Goal: Check status

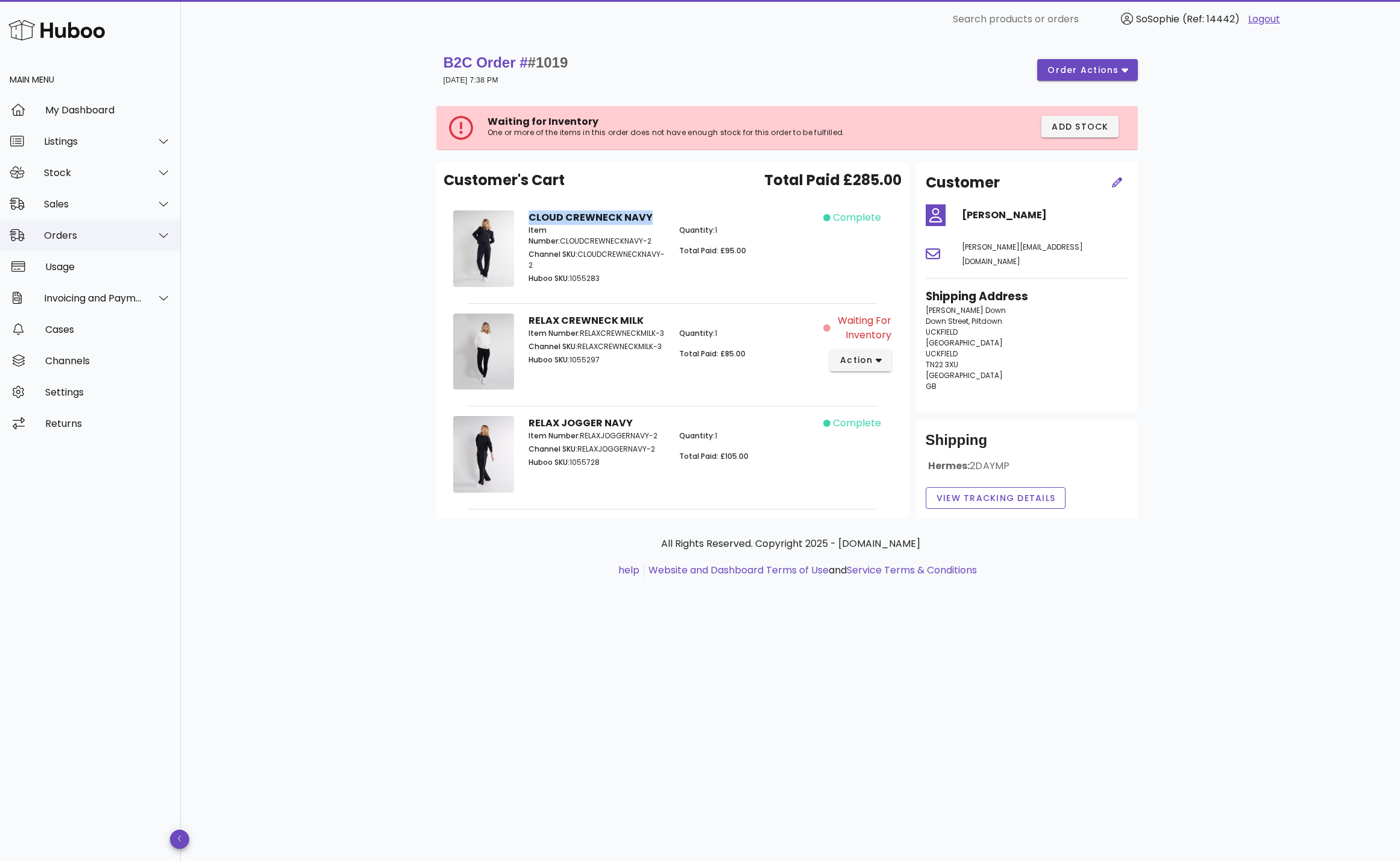
click at [68, 239] on div "Orders" at bounding box center [93, 235] width 99 height 11
click at [69, 268] on div "Orders" at bounding box center [107, 265] width 127 height 11
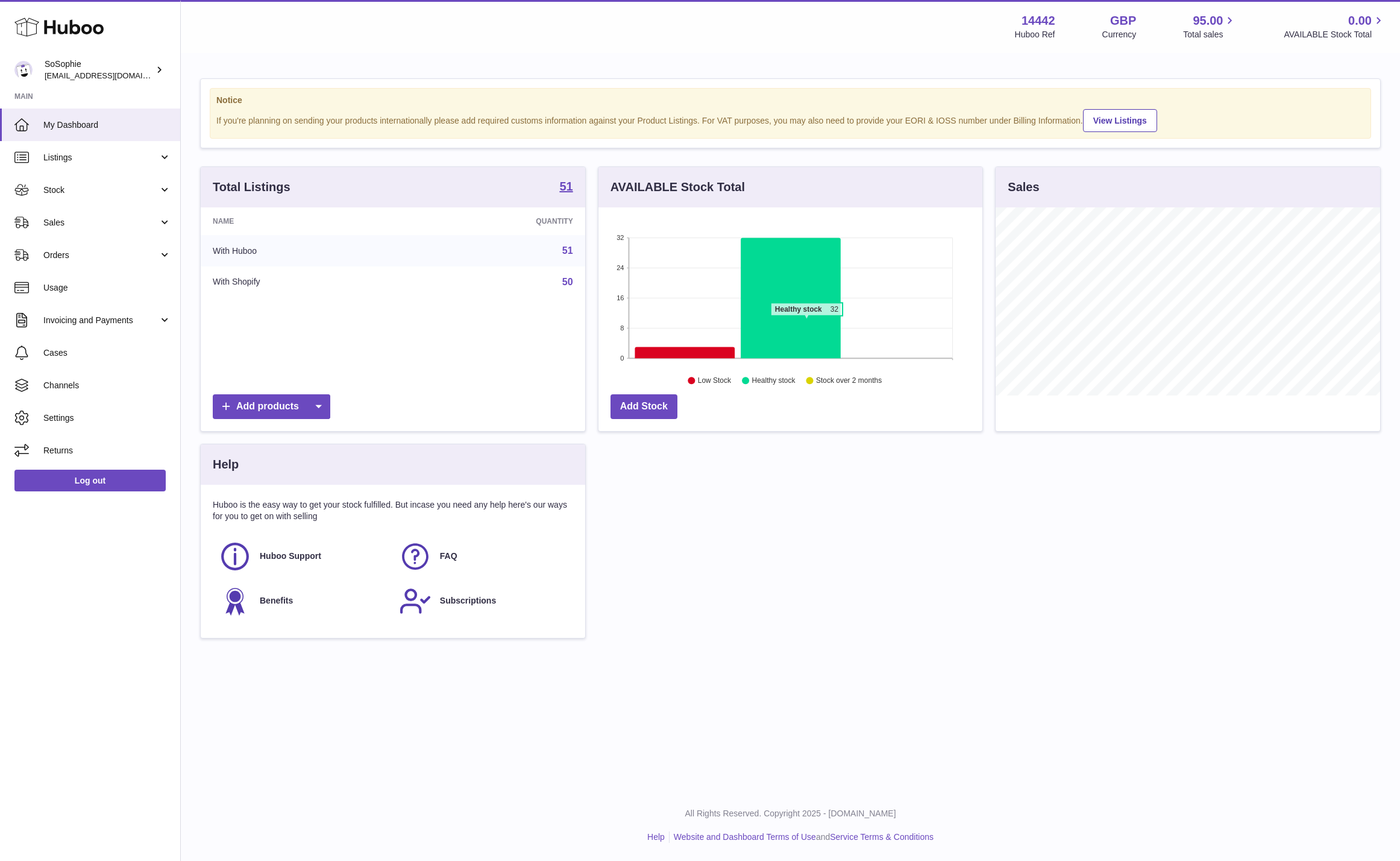
scroll to position [188, 385]
click at [57, 254] on span "Orders" at bounding box center [101, 255] width 115 height 11
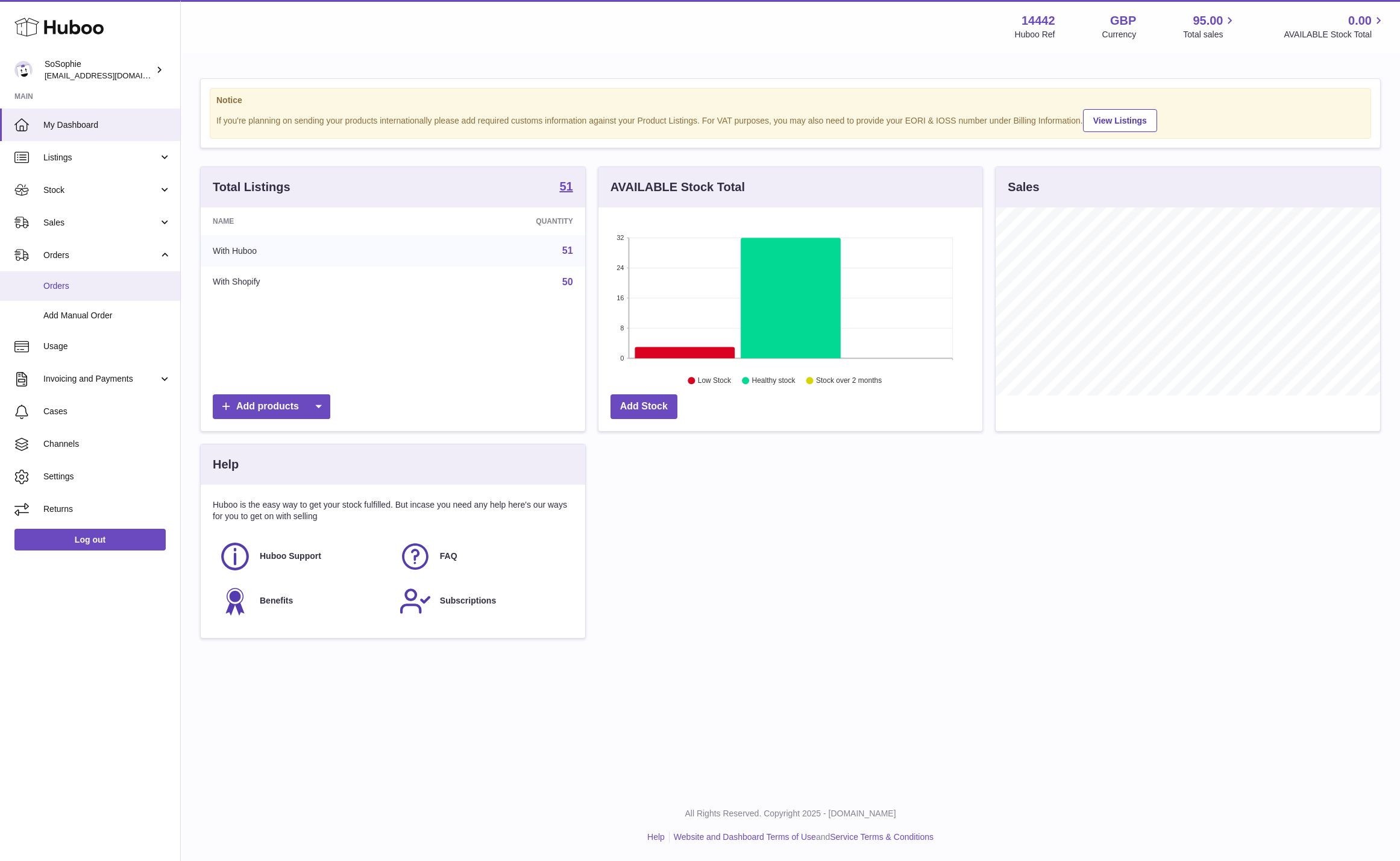
click at [55, 288] on span "Orders" at bounding box center [107, 285] width 127 height 11
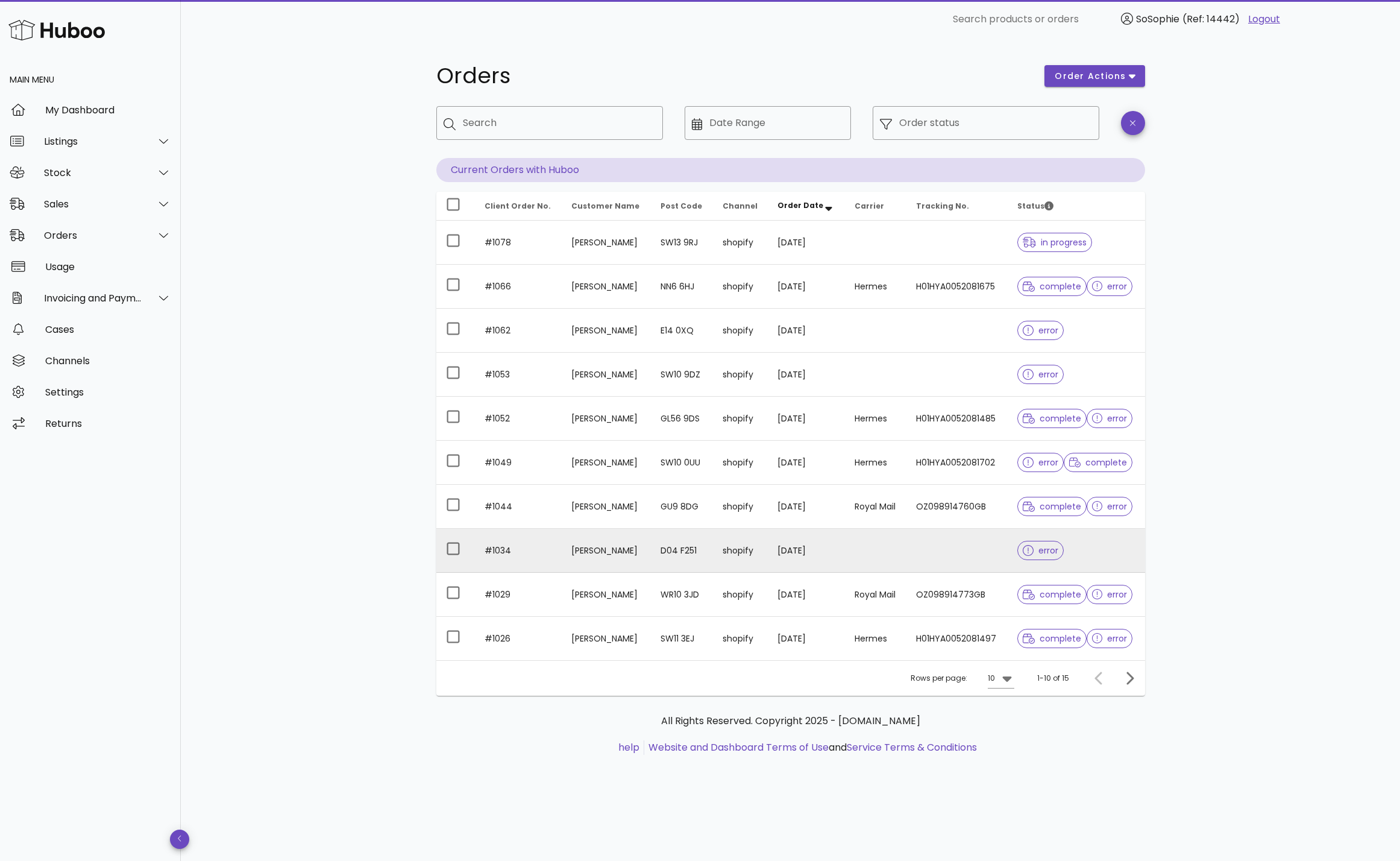
click at [816, 562] on td "06/09/2025" at bounding box center [806, 551] width 77 height 44
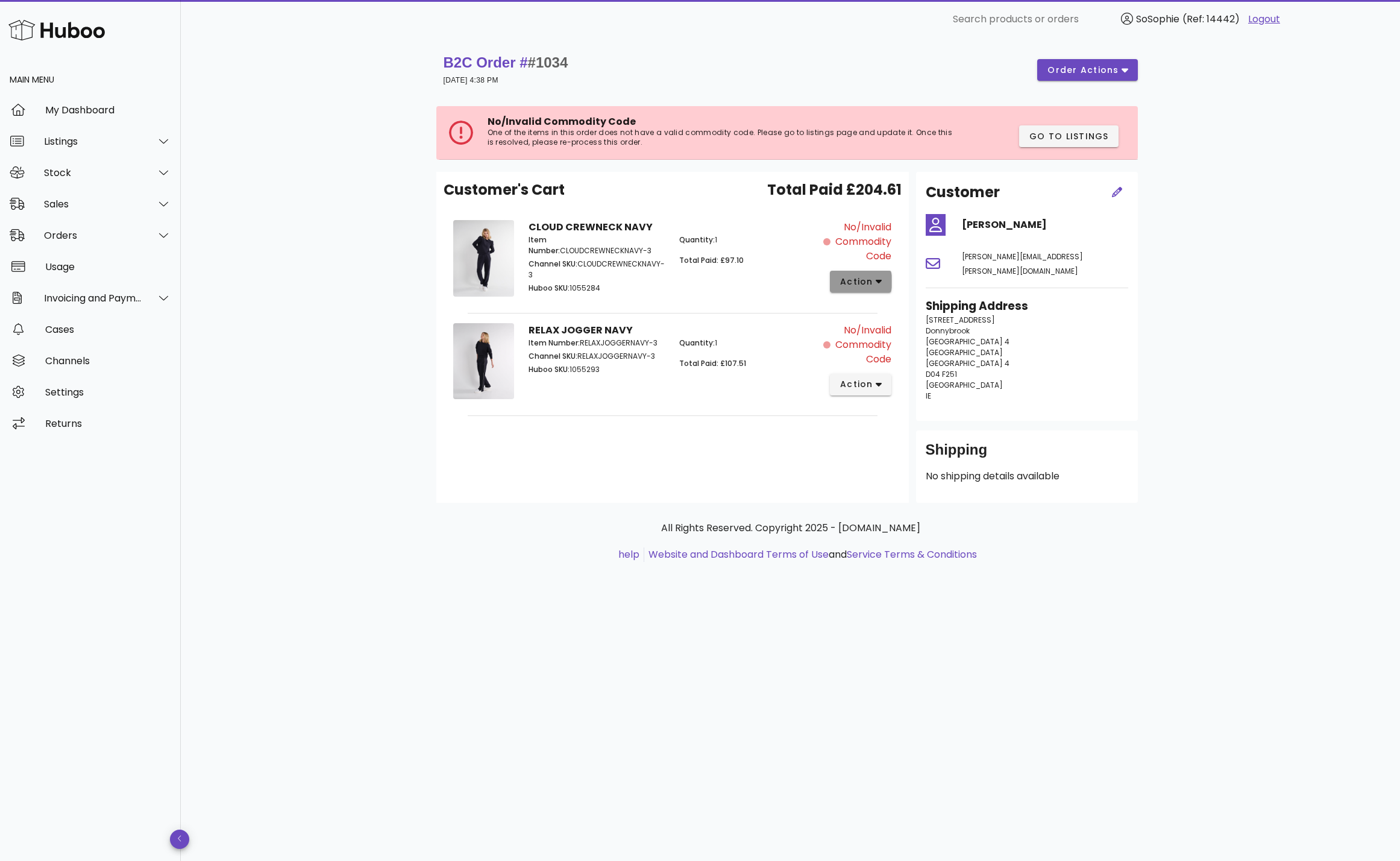
click at [855, 284] on span "action" at bounding box center [856, 281] width 33 height 13
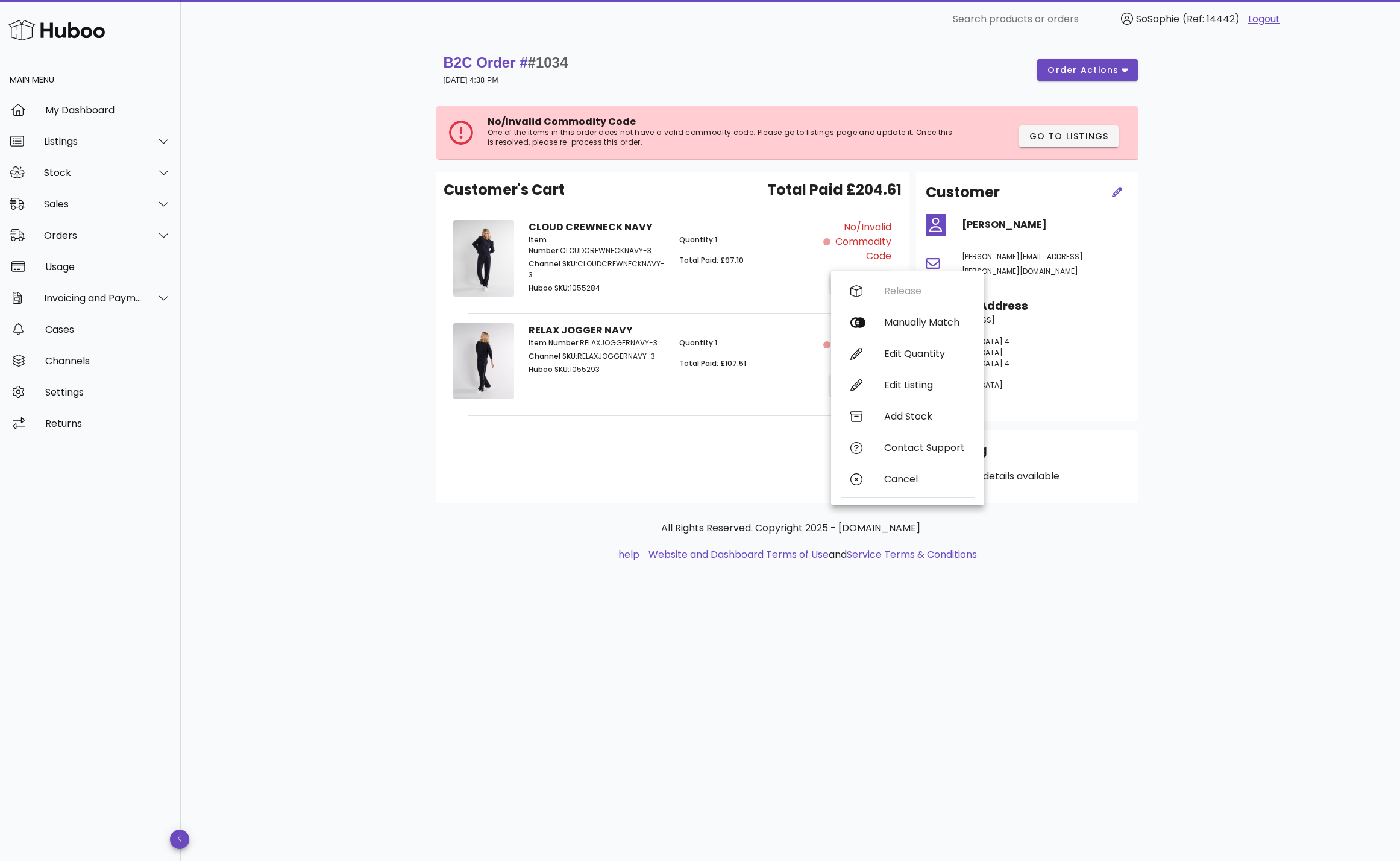
click at [786, 278] on div "Quantity: 1 Total Paid: £97.10" at bounding box center [747, 266] width 151 height 76
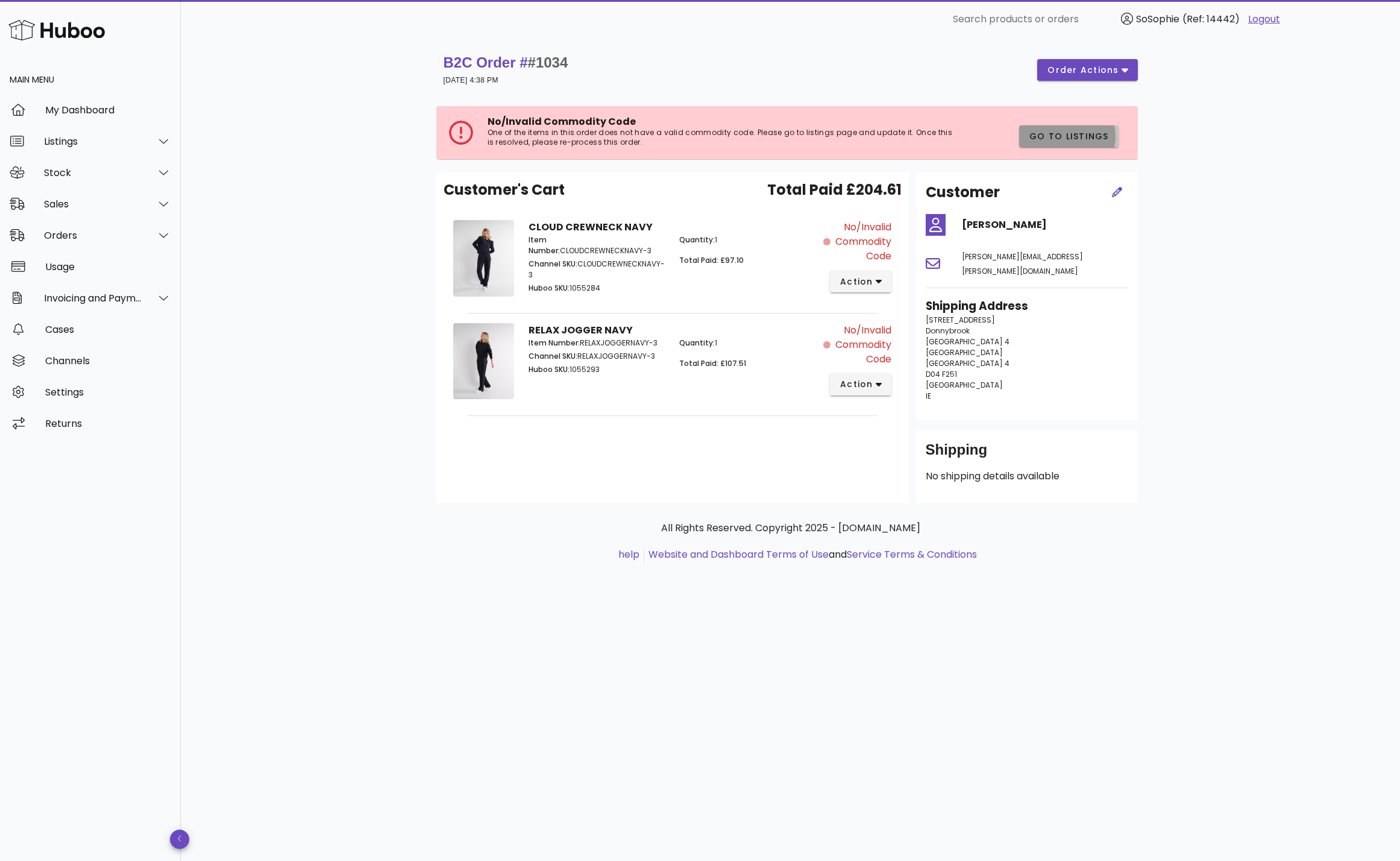
click at [1078, 135] on span "Go to Listings" at bounding box center [1069, 137] width 80 height 13
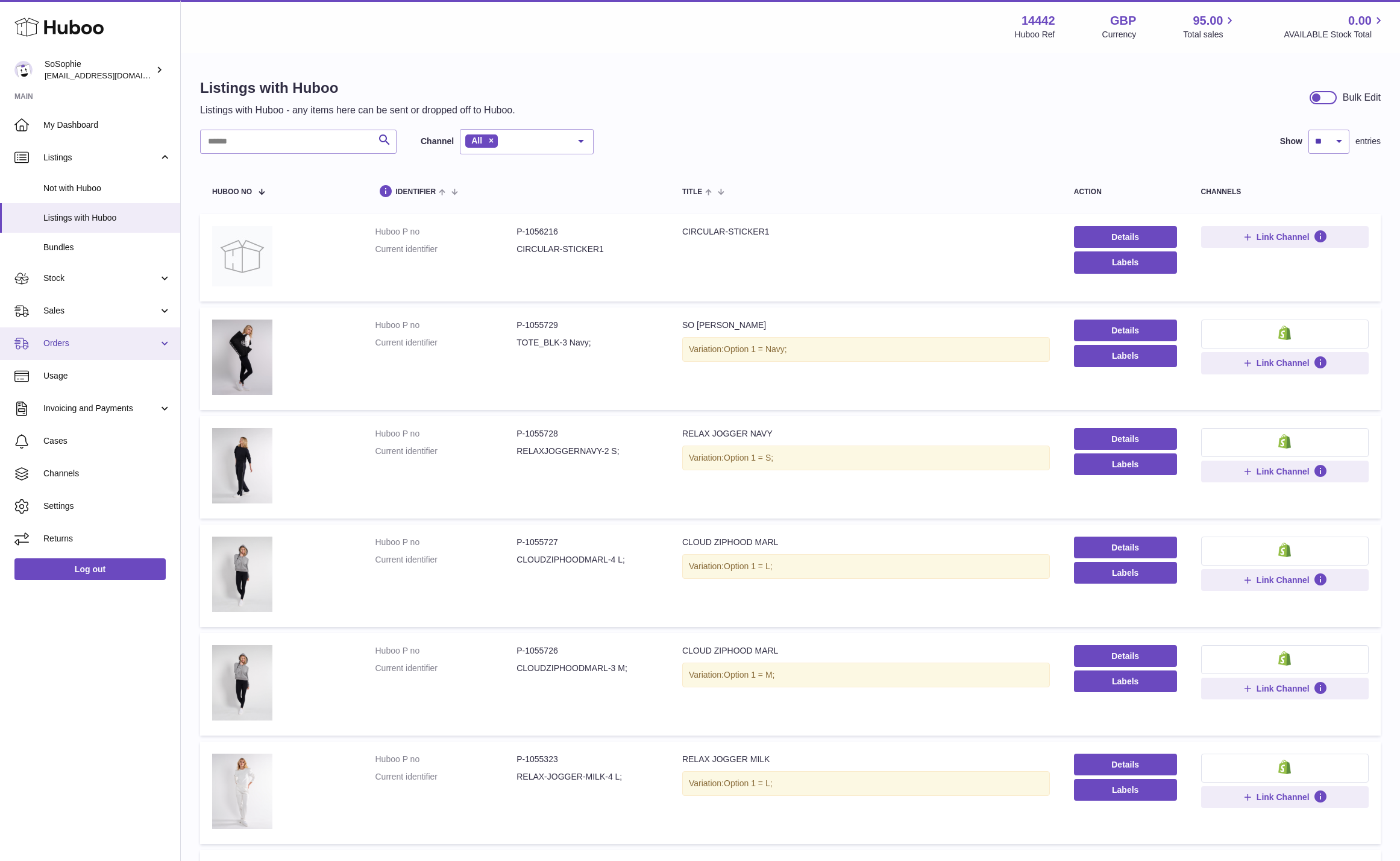
click at [78, 339] on span "Orders" at bounding box center [101, 343] width 115 height 11
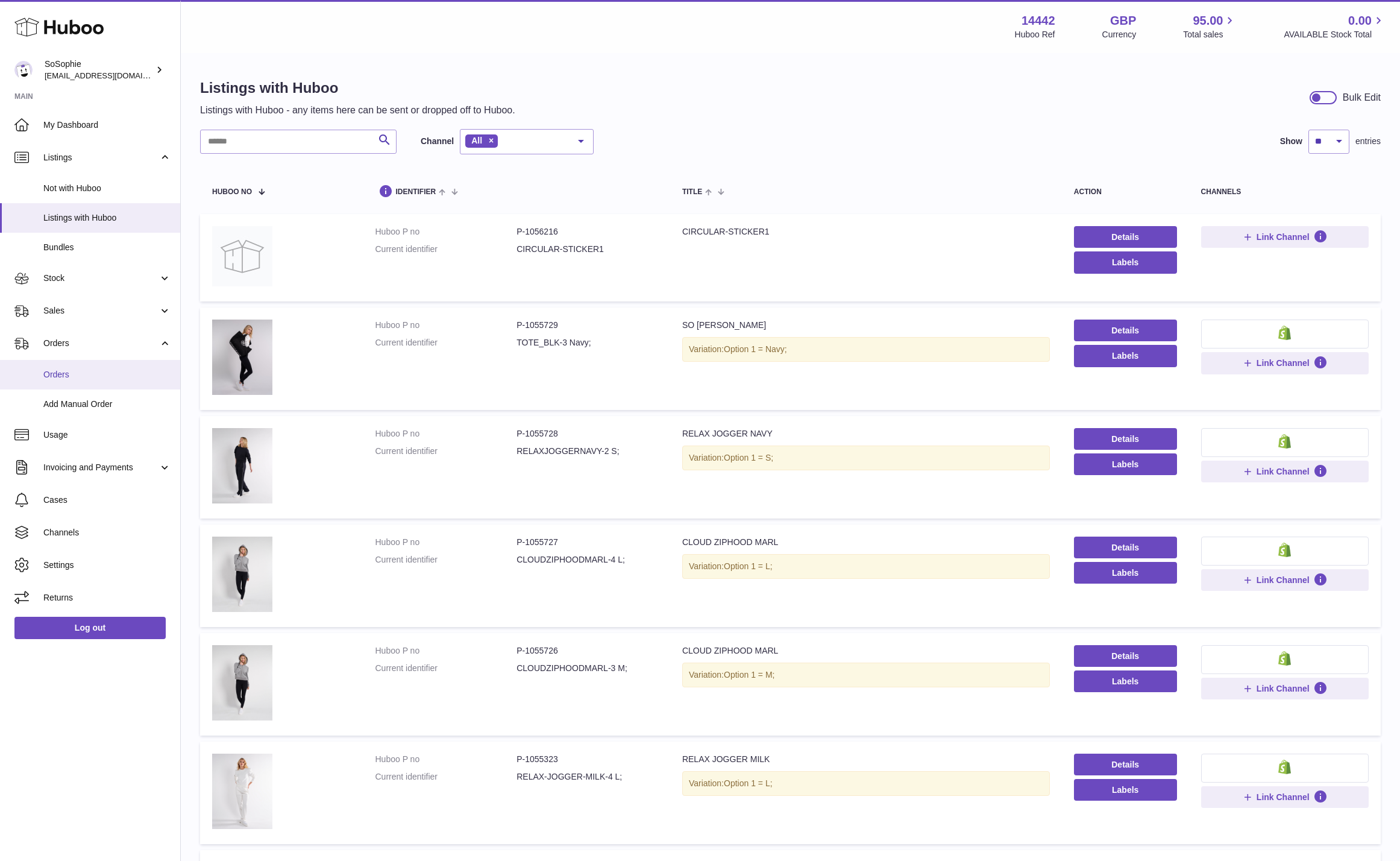
click at [86, 381] on link "Orders" at bounding box center [90, 374] width 180 height 30
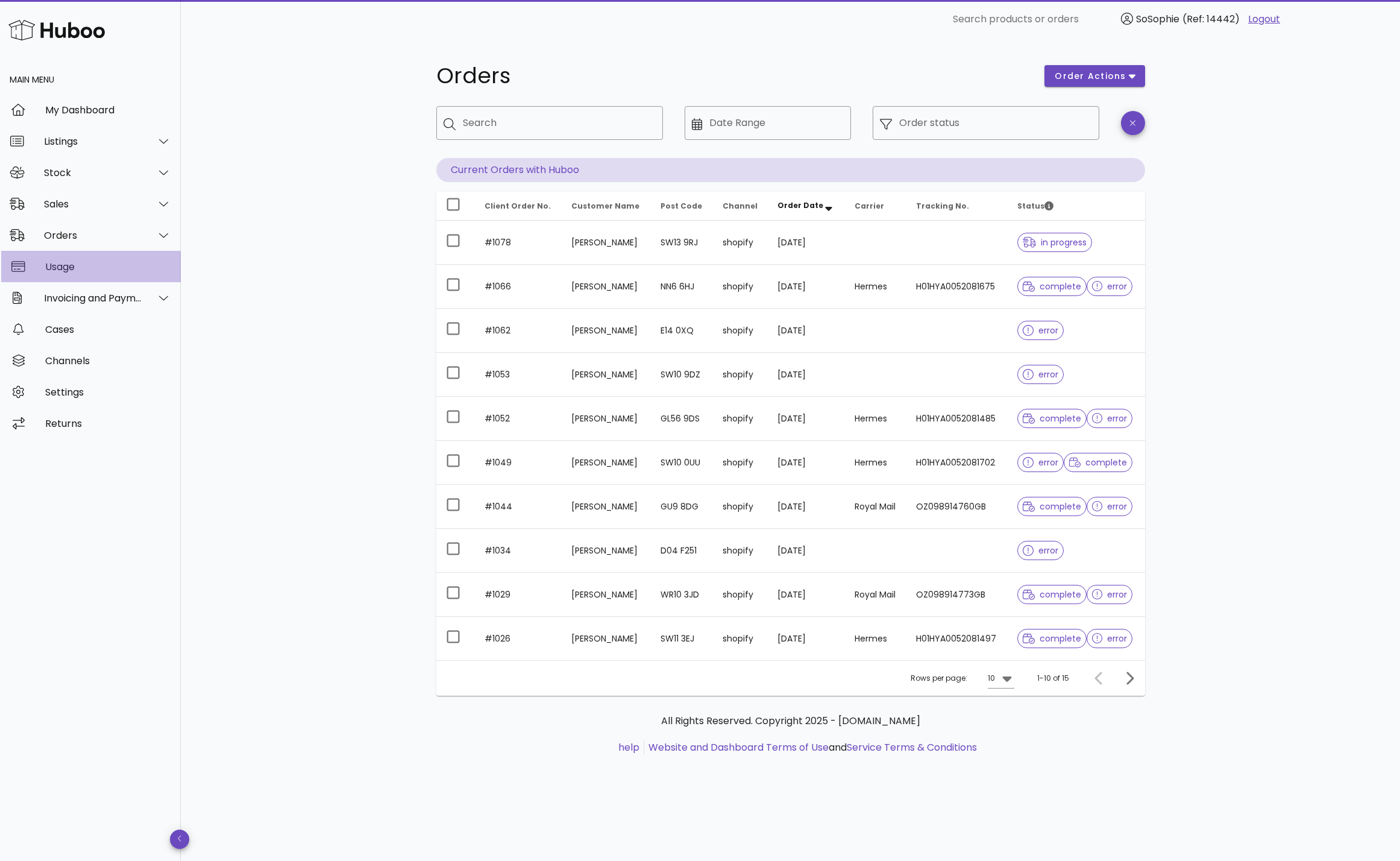
click at [77, 266] on div "Usage" at bounding box center [108, 266] width 126 height 11
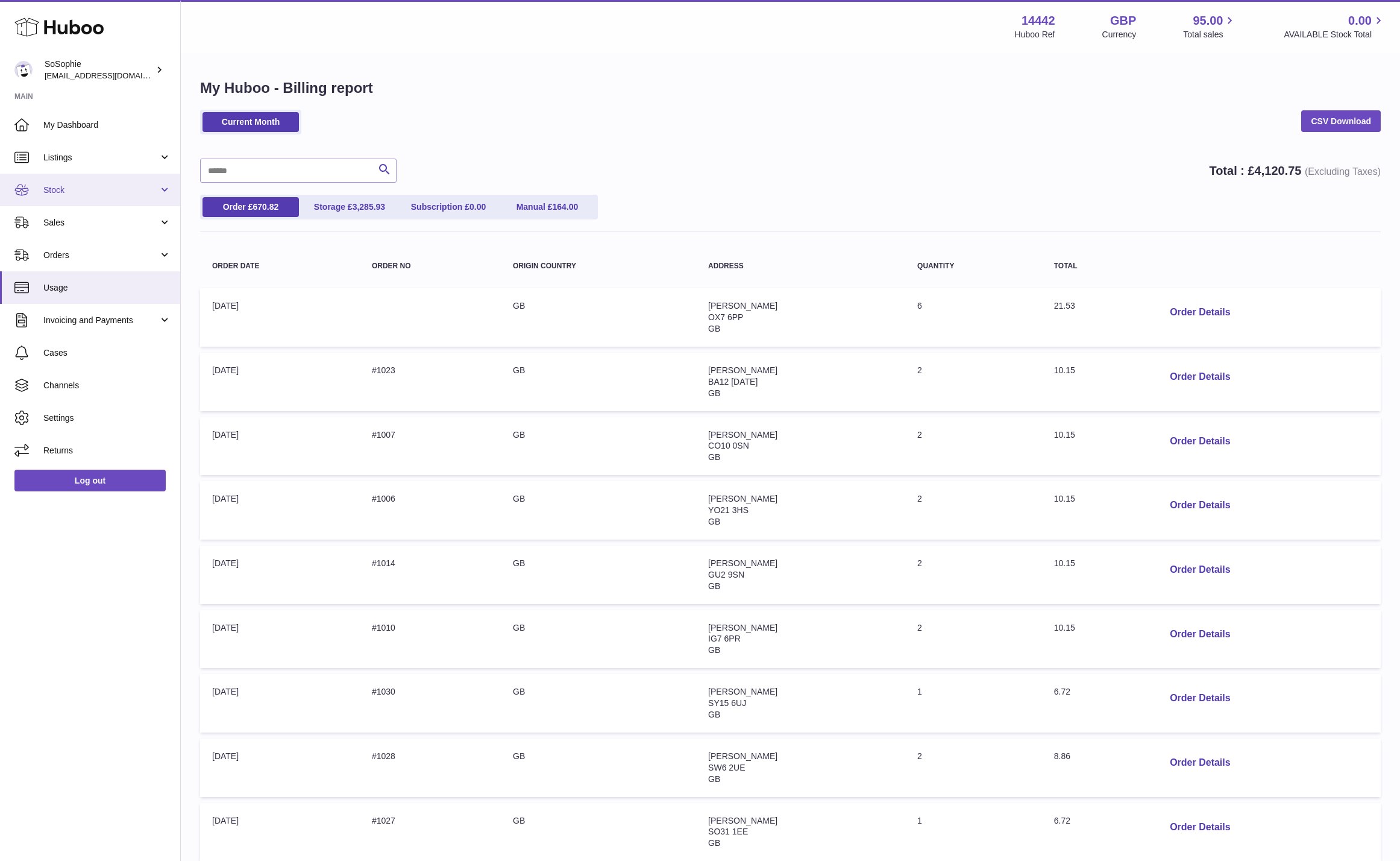
click at [143, 178] on link "Stock" at bounding box center [90, 190] width 180 height 33
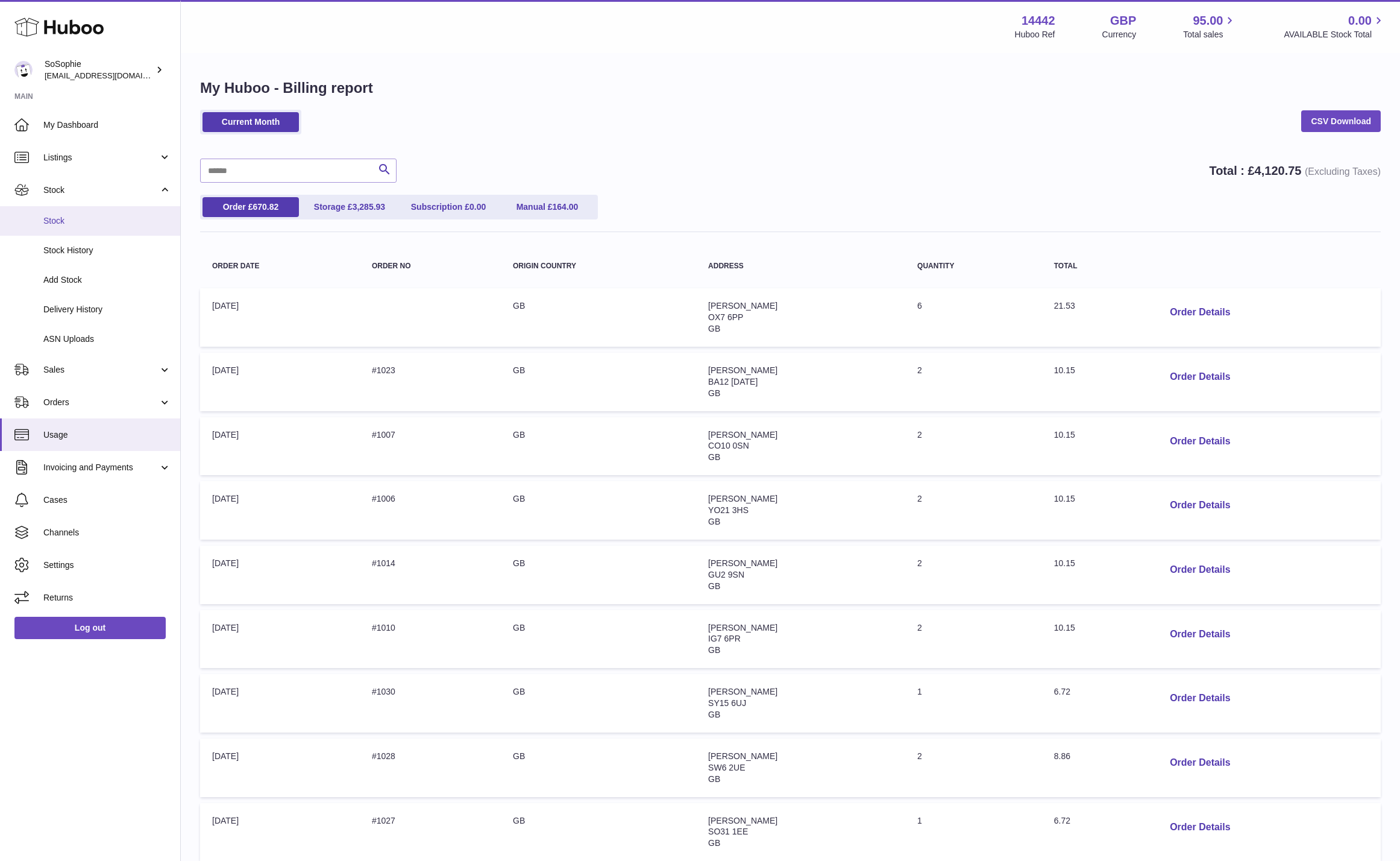
click at [109, 225] on span "Stock" at bounding box center [107, 221] width 127 height 11
